Goal: Communication & Community: Participate in discussion

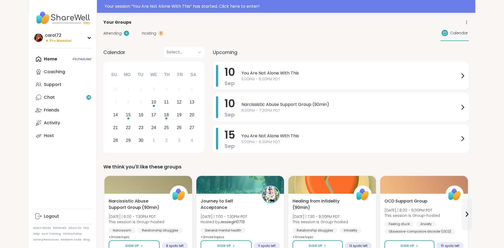
click at [322, 77] on span "5:00PM - 6:00PM PDT" at bounding box center [351, 79] width 218 height 6
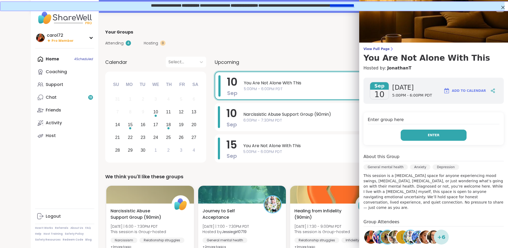
click at [428, 135] on span "Enter" at bounding box center [434, 135] width 12 height 5
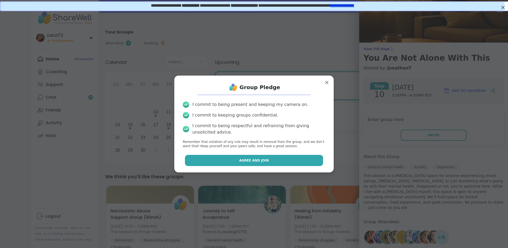
click at [278, 159] on button "Agree and Join" at bounding box center [254, 160] width 138 height 11
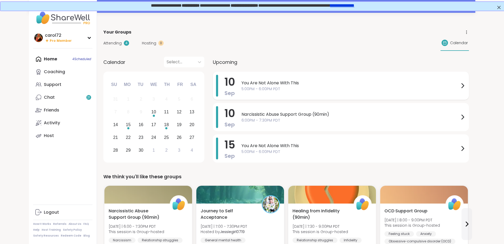
click at [251, 90] on span "5:00PM - 6:00PM PDT" at bounding box center [351, 89] width 218 height 6
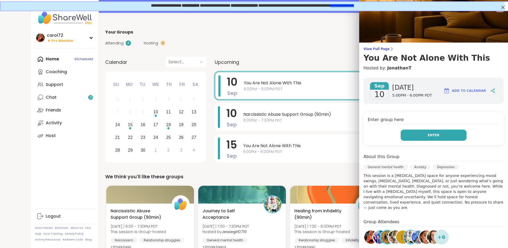
click at [438, 137] on button "Enter" at bounding box center [434, 134] width 66 height 11
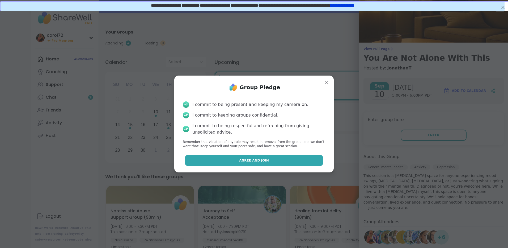
click at [281, 160] on button "Agree and Join" at bounding box center [254, 160] width 138 height 11
